Goal: Information Seeking & Learning: Learn about a topic

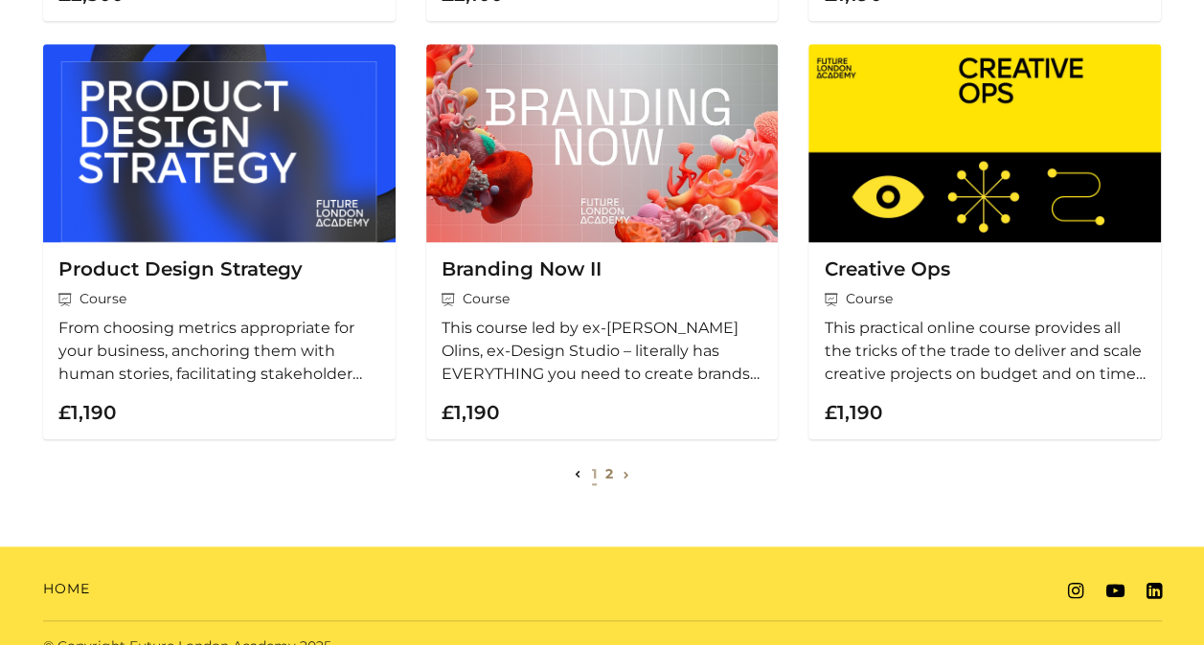
scroll to position [781, 0]
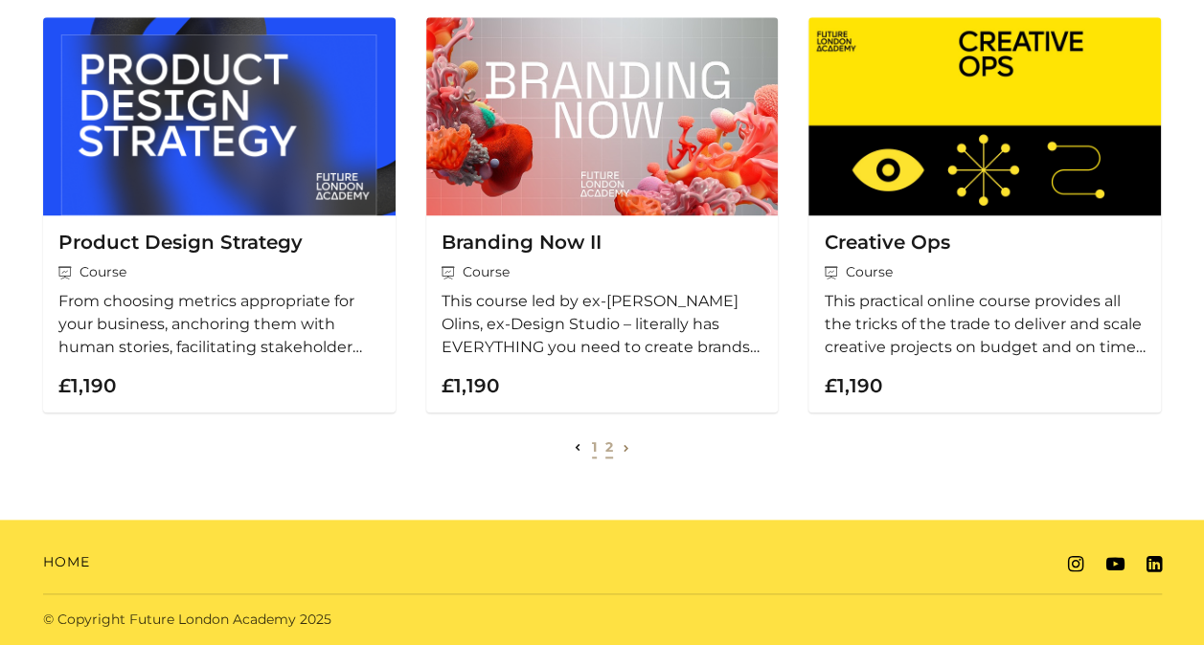
click at [610, 448] on link "2" at bounding box center [609, 447] width 8 height 17
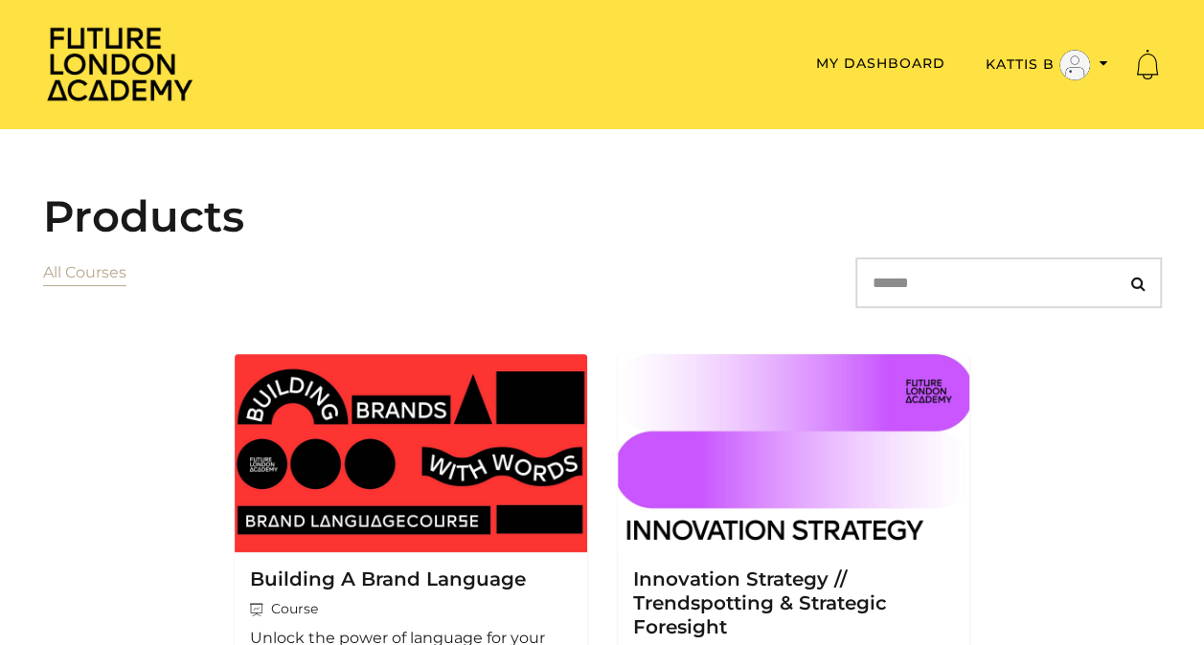
click at [92, 283] on li "All Courses" at bounding box center [84, 273] width 83 height 31
click at [94, 271] on link "All Courses" at bounding box center [84, 272] width 83 height 18
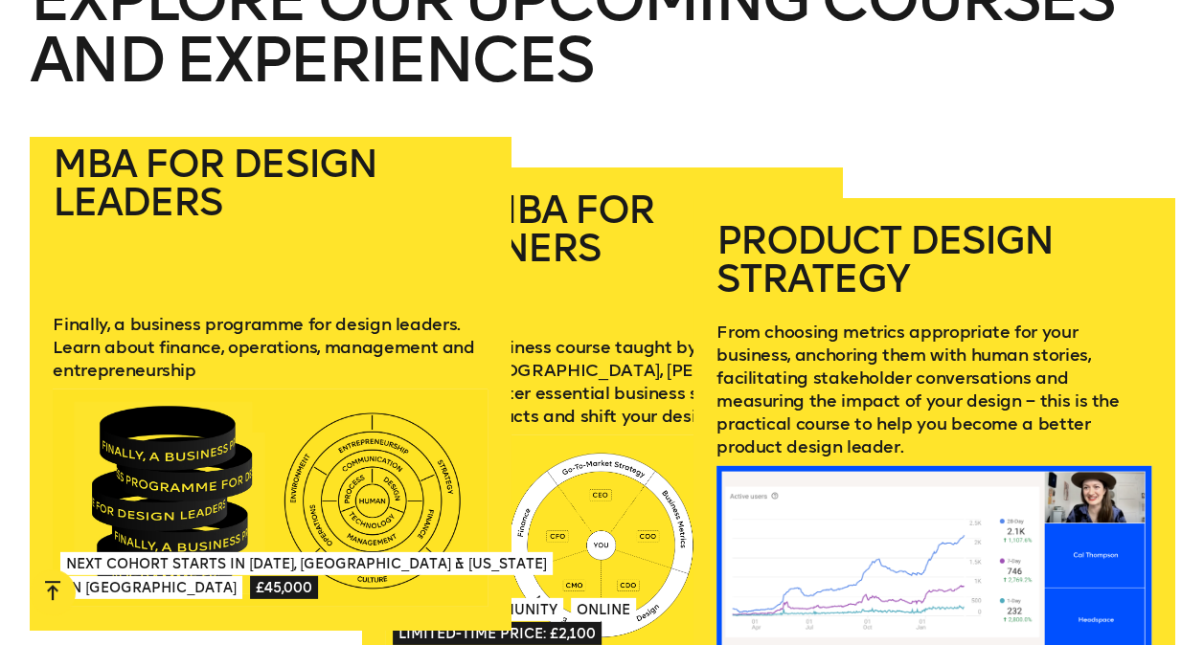
scroll to position [2521, 0]
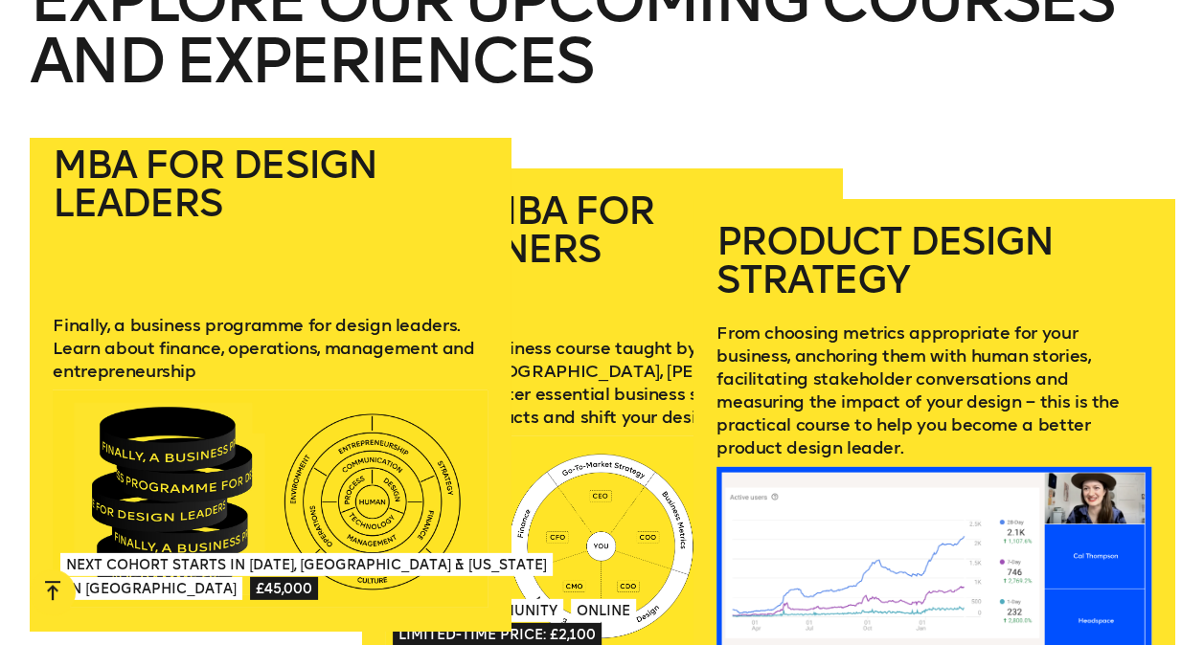
click at [182, 314] on p "Finally, a business programme for design leaders. Learn about finance, operatio…" at bounding box center [270, 348] width 435 height 69
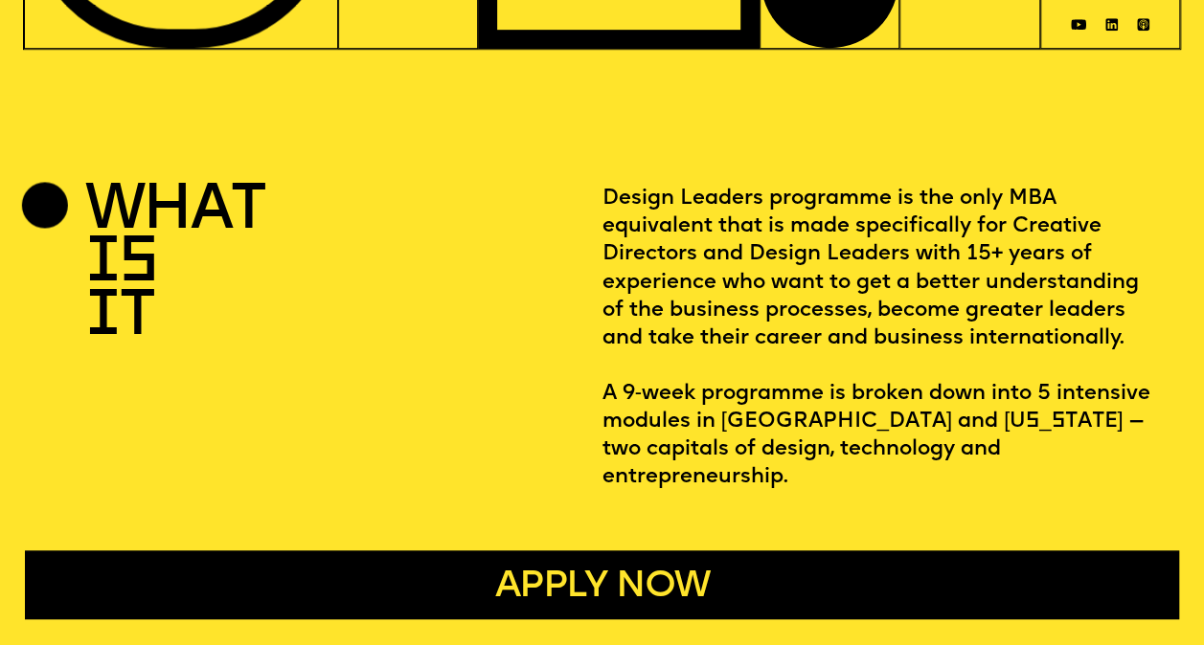
scroll to position [552, 0]
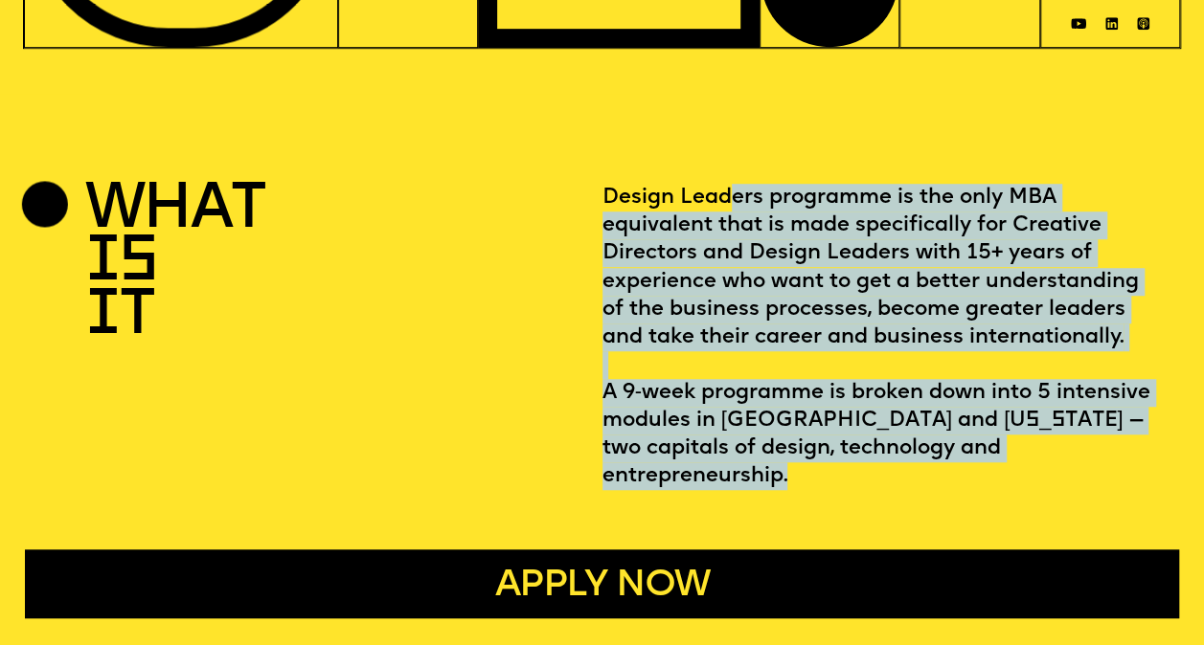
drag, startPoint x: 606, startPoint y: 206, endPoint x: 1044, endPoint y: 464, distance: 507.9
click at [1044, 464] on p "Design Leaders programme is the only MBA equivalent that is made specifically f…" at bounding box center [881, 337] width 558 height 306
copy p "Design Leaders programme is the only MBA equivalent that is made specifically f…"
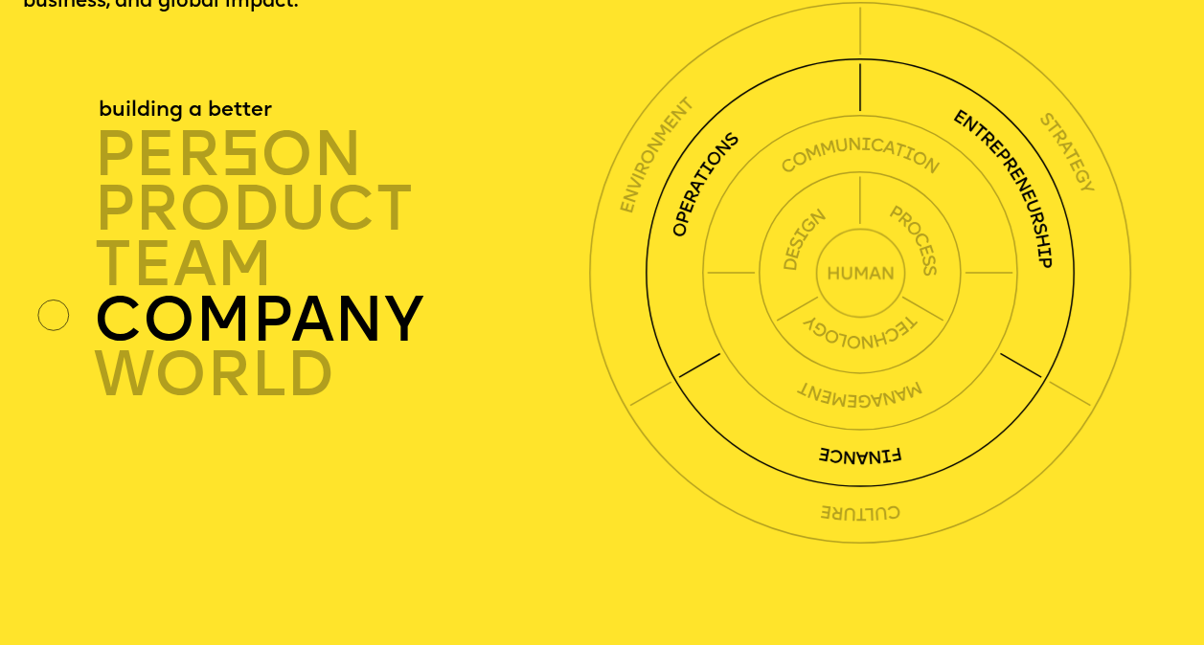
scroll to position [3768, 0]
